Goal: Navigation & Orientation: Find specific page/section

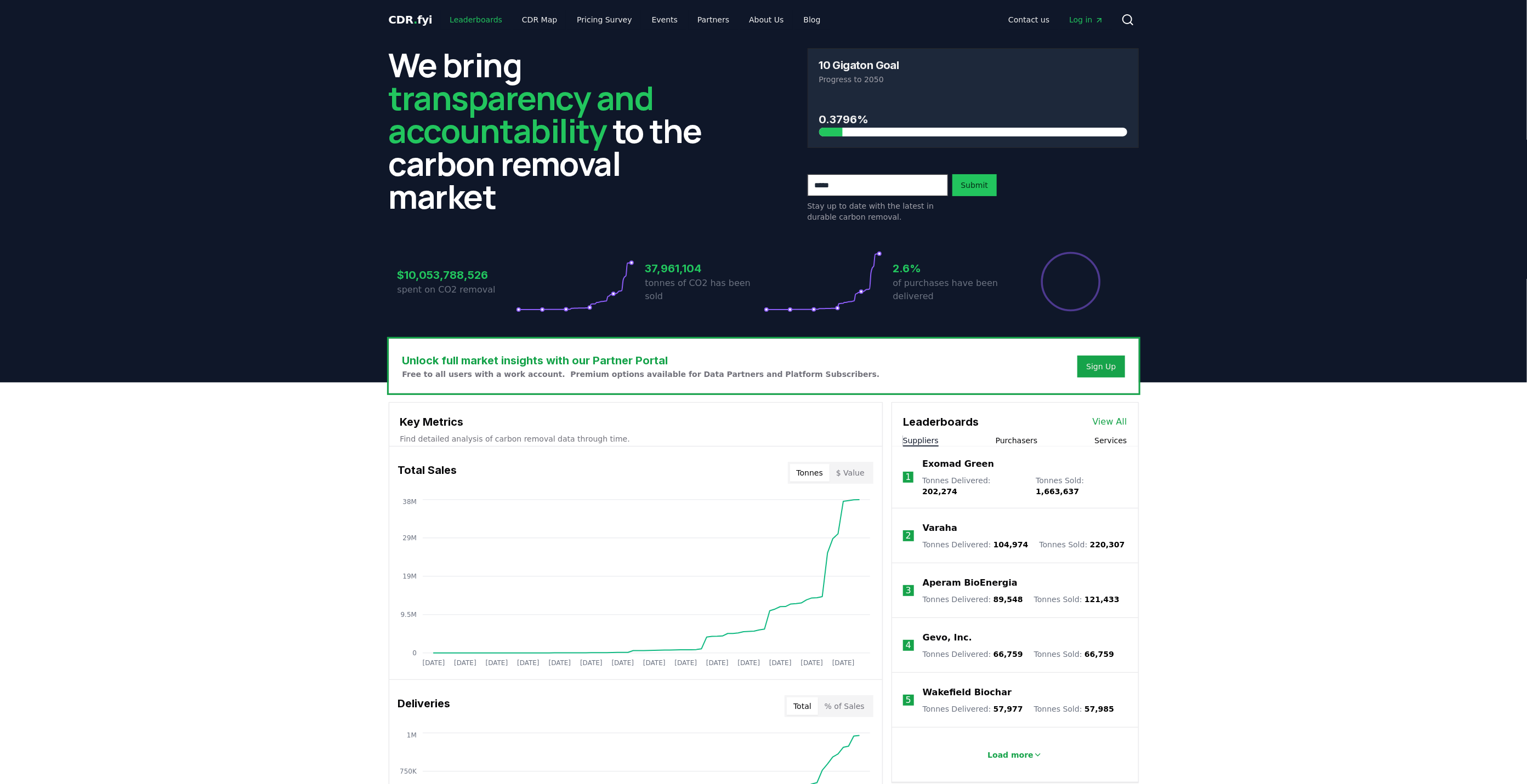
click at [459, 20] on link "Leaderboards" at bounding box center [475, 20] width 70 height 20
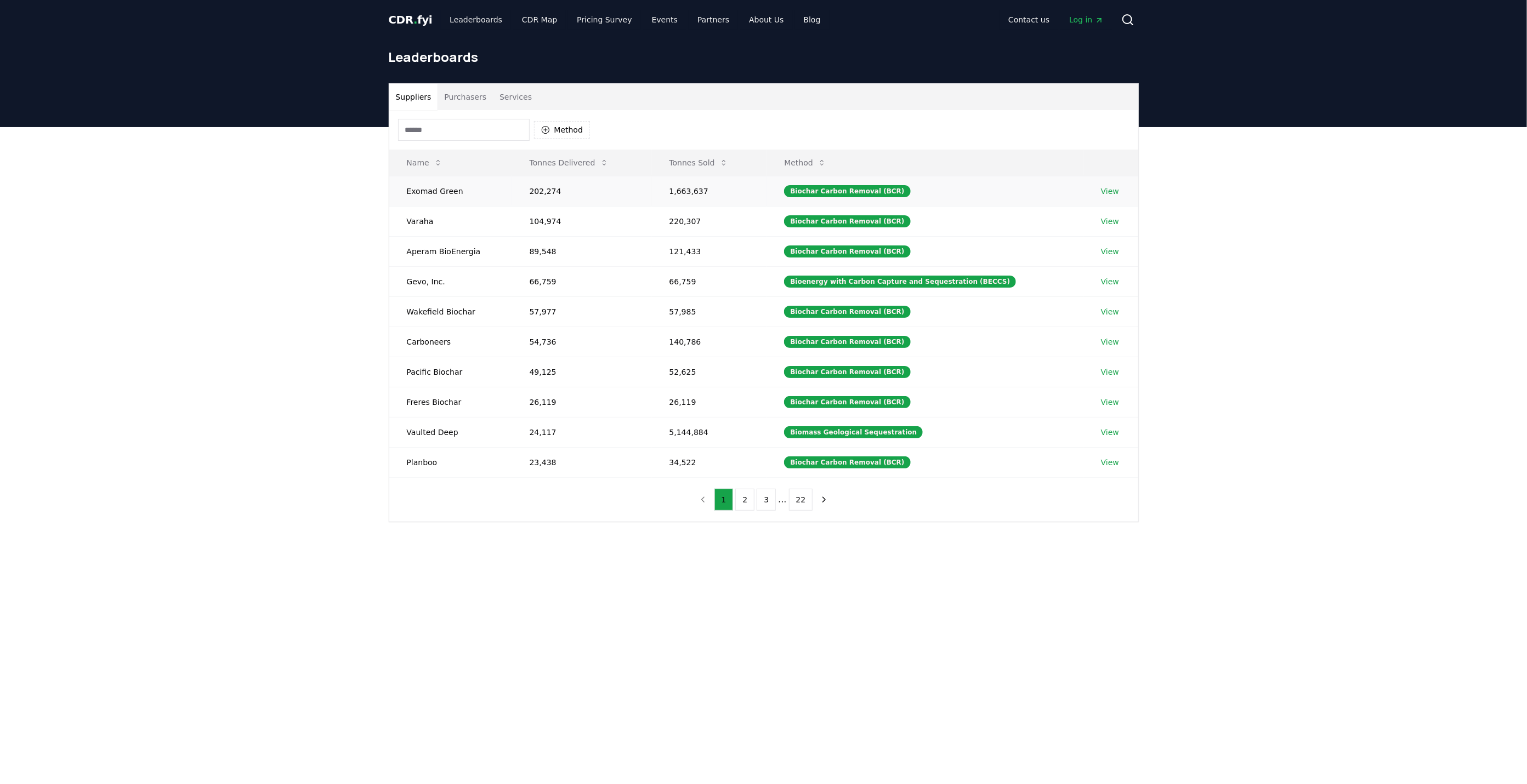
click at [1101, 191] on link "View" at bounding box center [1110, 191] width 18 height 11
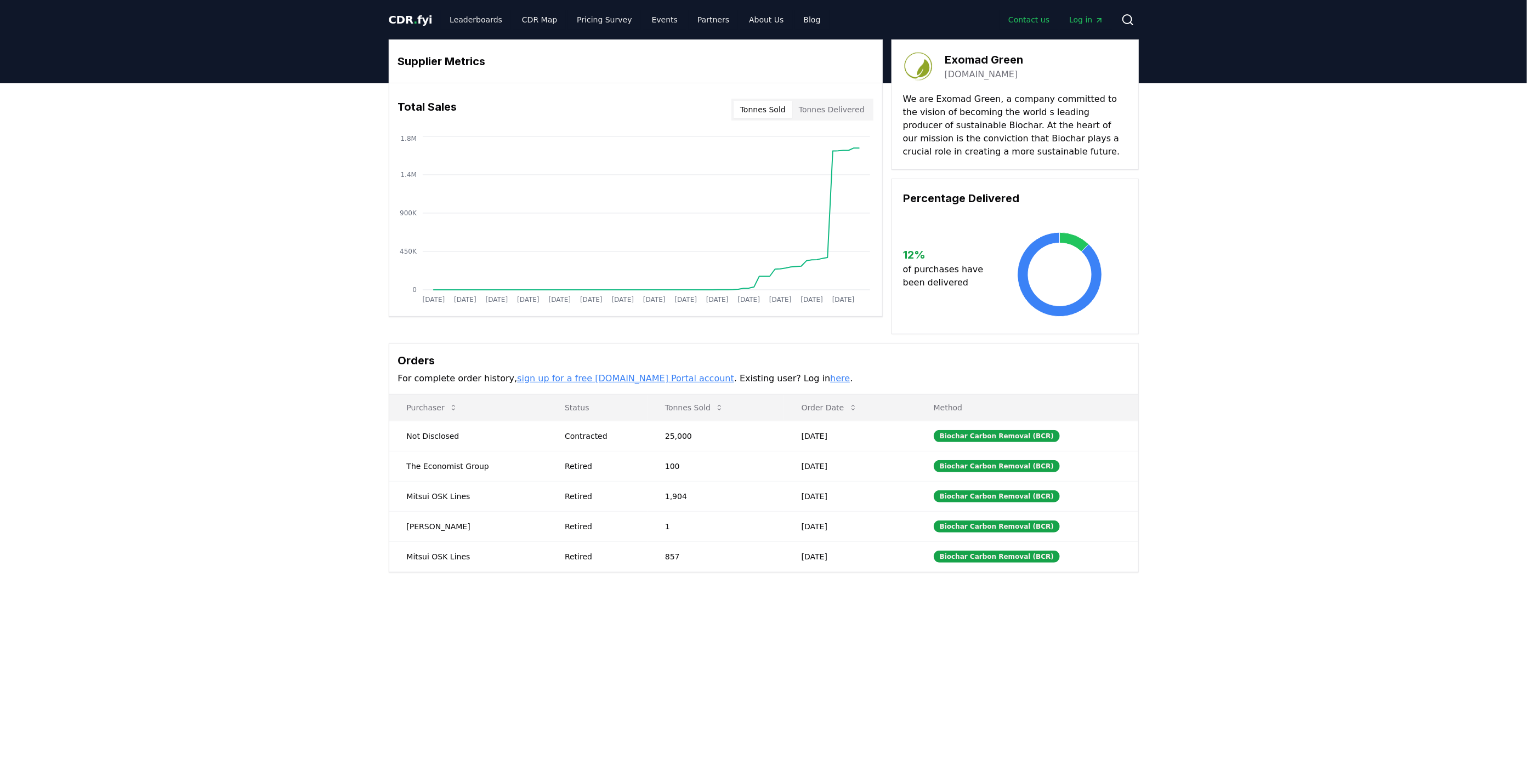
click at [1017, 20] on link "Contact us" at bounding box center [1028, 20] width 58 height 20
click at [425, 22] on span "CDR . fyi" at bounding box center [411, 19] width 44 height 13
